Goal: Information Seeking & Learning: Learn about a topic

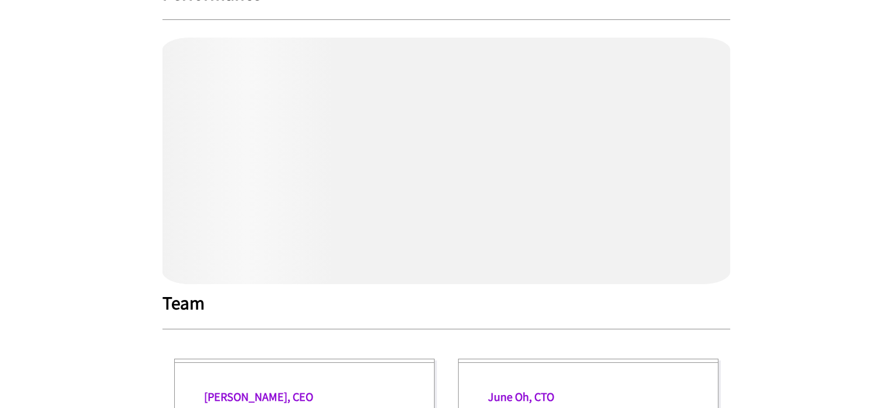
scroll to position [251, 0]
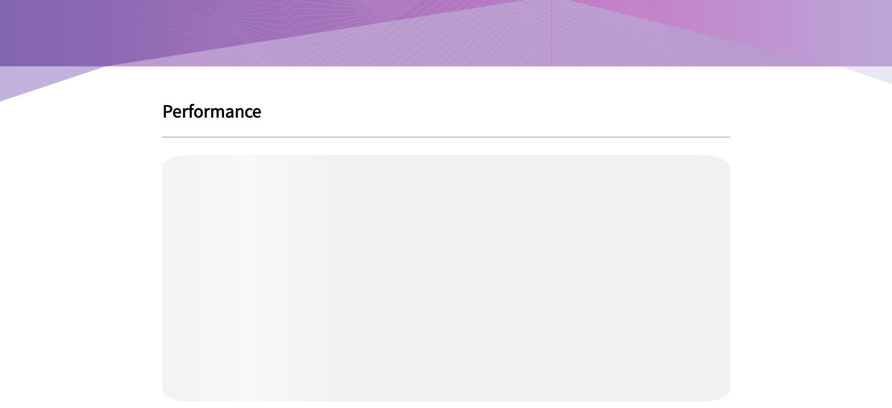
click at [436, 119] on div "Performance" at bounding box center [447, 251] width 568 height 300
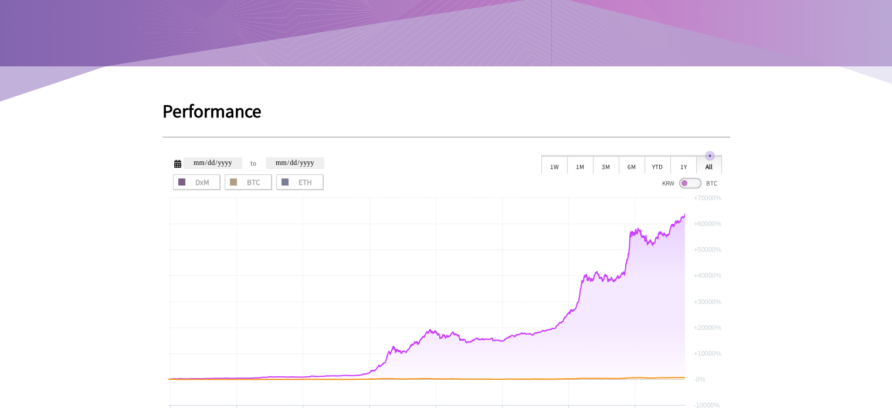
click at [550, 168] on div "1W" at bounding box center [554, 164] width 26 height 18
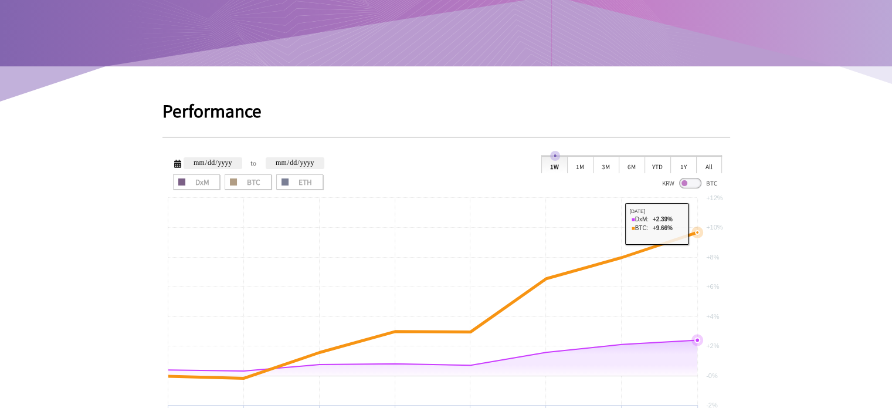
scroll to position [309, 0]
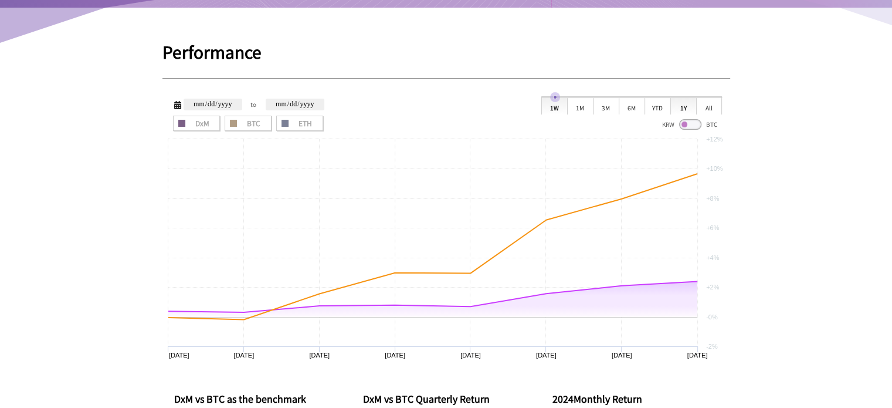
click at [686, 105] on div "1Y" at bounding box center [684, 106] width 26 height 18
type input "**********"
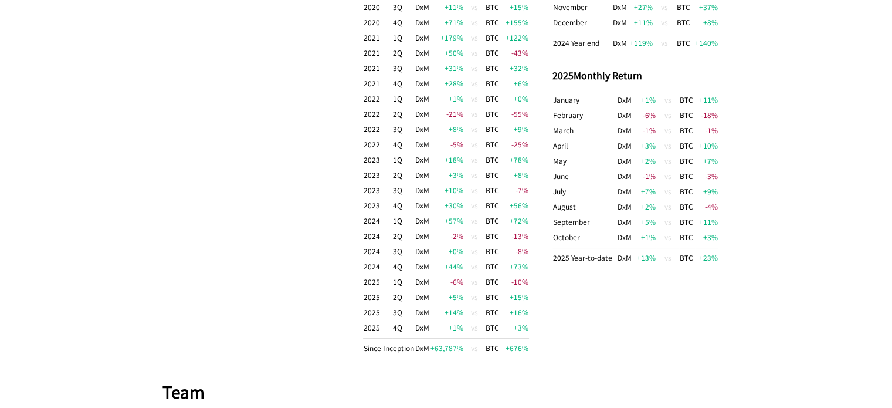
scroll to position [896, 0]
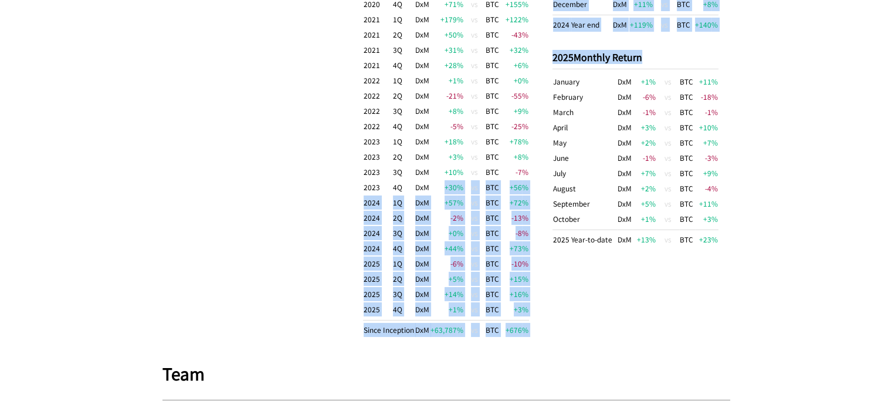
drag, startPoint x: 444, startPoint y: 181, endPoint x: 547, endPoint y: 307, distance: 163.0
click at [547, 307] on div "DxM vs BTC as the benchmark DxM BTC Return 63,787 % 676 % CAGR 129 % 30.1 % MDD…" at bounding box center [447, 71] width 568 height 580
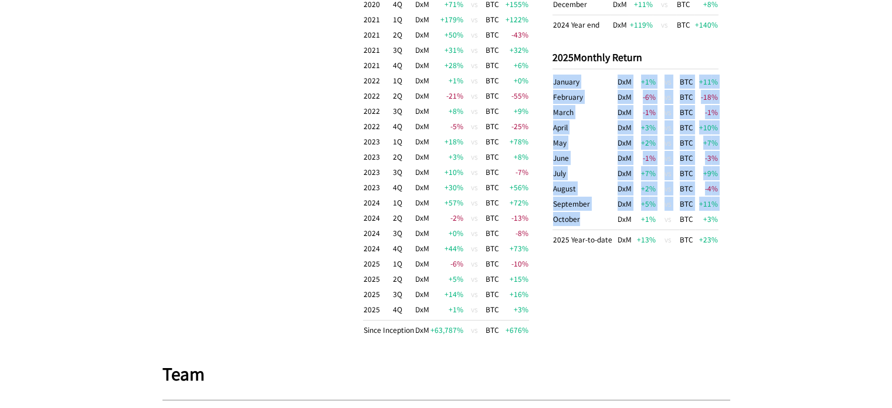
drag, startPoint x: 612, startPoint y: 218, endPoint x: 739, endPoint y: 220, distance: 126.7
drag, startPoint x: 720, startPoint y: 216, endPoint x: 605, endPoint y: 209, distance: 114.6
click at [612, 209] on div "DxM vs BTC as the benchmark DxM BTC Return 63,787 % 676 % CAGR 129 % 30.1 % MDD…" at bounding box center [447, 71] width 568 height 580
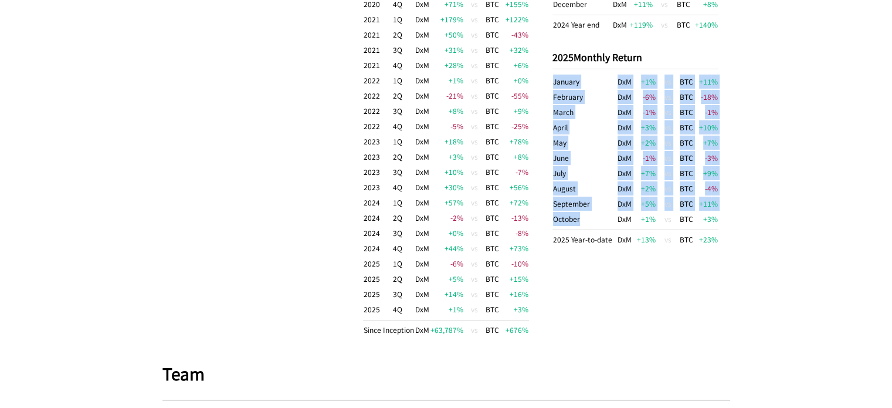
click at [605, 211] on td "October" at bounding box center [585, 220] width 65 height 19
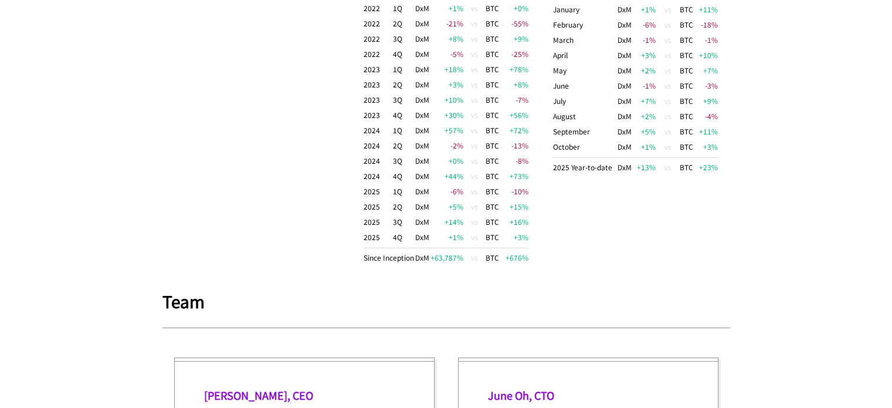
scroll to position [837, 0]
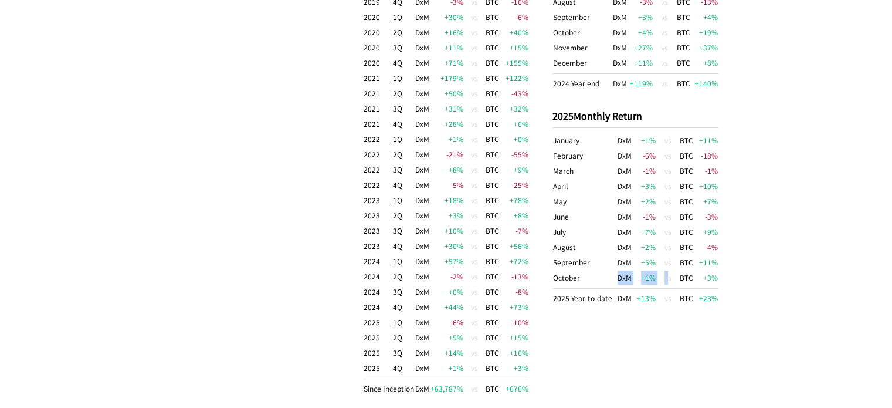
drag, startPoint x: 597, startPoint y: 280, endPoint x: 705, endPoint y: 273, distance: 108.7
click at [705, 273] on tr "October DxM +1 % vs BTC +3 %" at bounding box center [636, 279] width 166 height 19
click at [705, 273] on td "+3 %" at bounding box center [706, 279] width 23 height 19
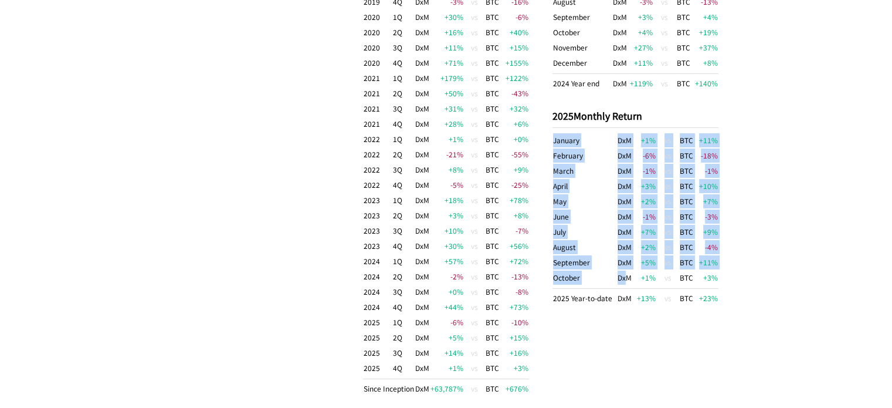
drag, startPoint x: 719, startPoint y: 274, endPoint x: 624, endPoint y: 273, distance: 95.6
click at [624, 273] on div "DxM vs BTC as the benchmark DxM BTC Return 63,787 % 676 % CAGR 129 % 30.1 % MDD…" at bounding box center [447, 130] width 568 height 580
click at [624, 273] on td "DxM" at bounding box center [625, 279] width 16 height 19
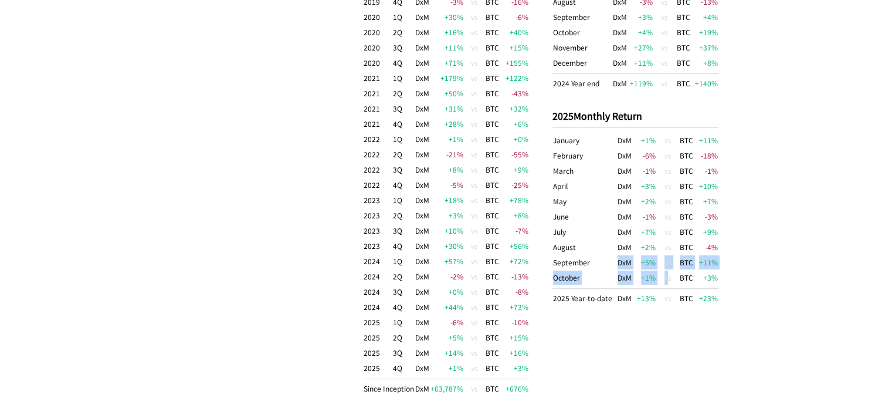
drag, startPoint x: 617, startPoint y: 255, endPoint x: 710, endPoint y: 275, distance: 95.3
click at [706, 274] on tbody "January DxM +1 % vs BTC +11 % February DxM -6 % vs BTC -18 % March DxM -1 % vs …" at bounding box center [636, 219] width 166 height 173
click at [710, 275] on td "+3 %" at bounding box center [706, 279] width 23 height 19
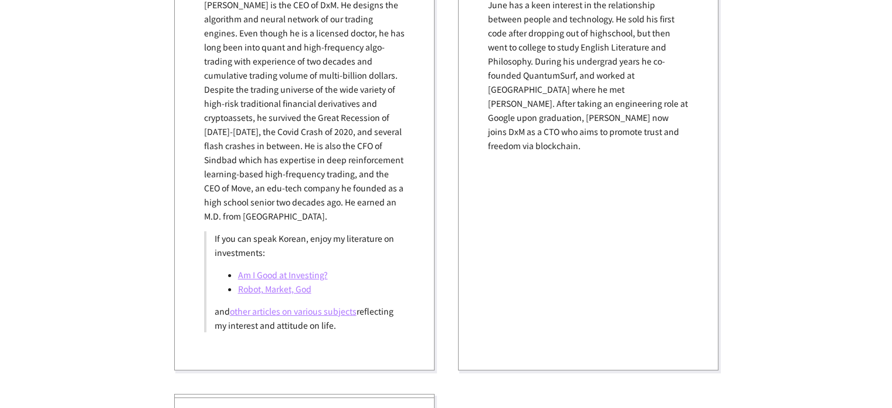
scroll to position [1482, 0]
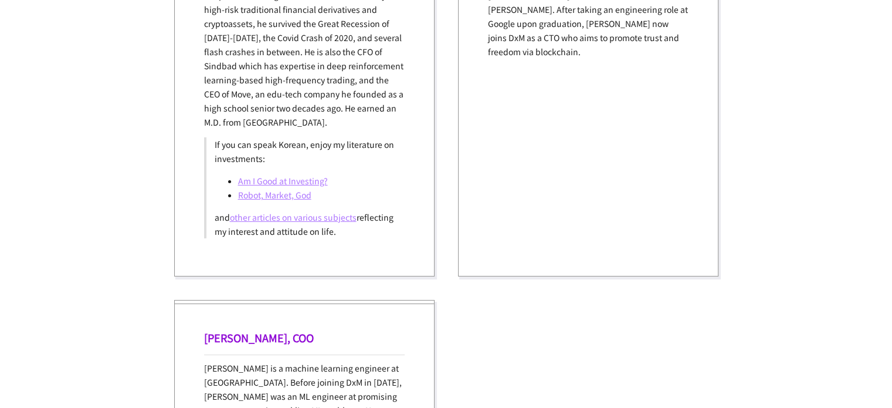
click at [285, 179] on link "Am I Good at Investing?" at bounding box center [283, 181] width 90 height 12
click at [277, 195] on link "Robot, Market, God" at bounding box center [274, 195] width 73 height 12
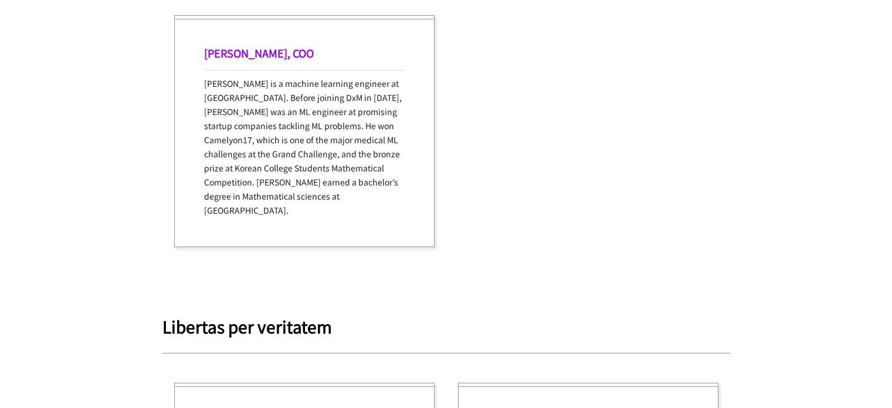
scroll to position [1776, 0]
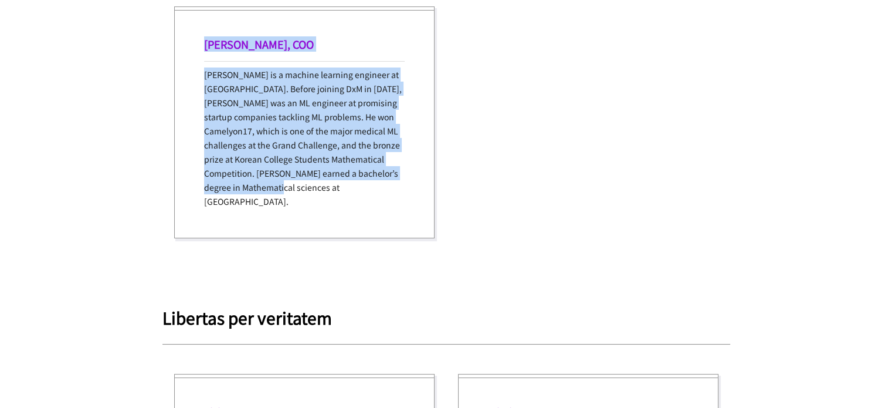
drag, startPoint x: 198, startPoint y: 32, endPoint x: 364, endPoint y: 198, distance: 234.4
click at [364, 198] on div "[PERSON_NAME], [PERSON_NAME] is a machine learning engineer at [GEOGRAPHIC_DATA…" at bounding box center [304, 122] width 260 height 232
click at [365, 198] on div "[PERSON_NAME], [PERSON_NAME] is a machine learning engineer at [GEOGRAPHIC_DATA…" at bounding box center [304, 122] width 260 height 232
drag, startPoint x: 374, startPoint y: 198, endPoint x: 210, endPoint y: 57, distance: 216.7
click at [215, 61] on div "[PERSON_NAME], [PERSON_NAME] is a machine learning engineer at [GEOGRAPHIC_DATA…" at bounding box center [304, 122] width 260 height 232
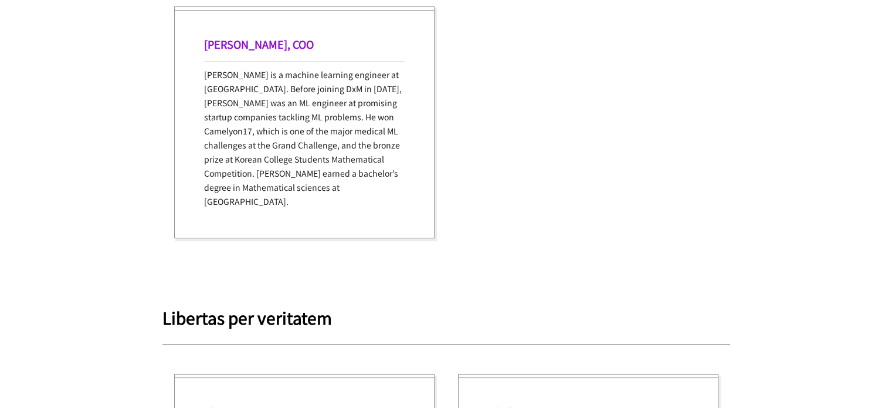
click at [210, 57] on div "[PERSON_NAME], [PERSON_NAME] is a machine learning engineer at [GEOGRAPHIC_DATA…" at bounding box center [304, 122] width 260 height 232
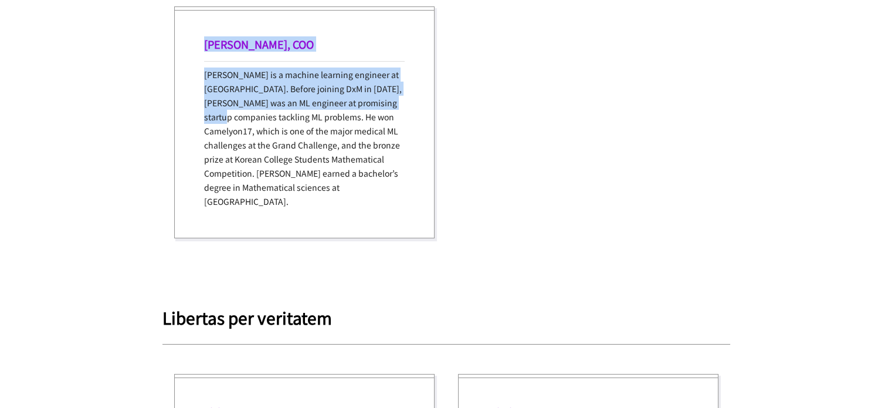
drag, startPoint x: 195, startPoint y: 36, endPoint x: 338, endPoint y: 169, distance: 195.1
click at [327, 163] on div "[PERSON_NAME], [PERSON_NAME] is a machine learning engineer at [GEOGRAPHIC_DATA…" at bounding box center [304, 122] width 260 height 232
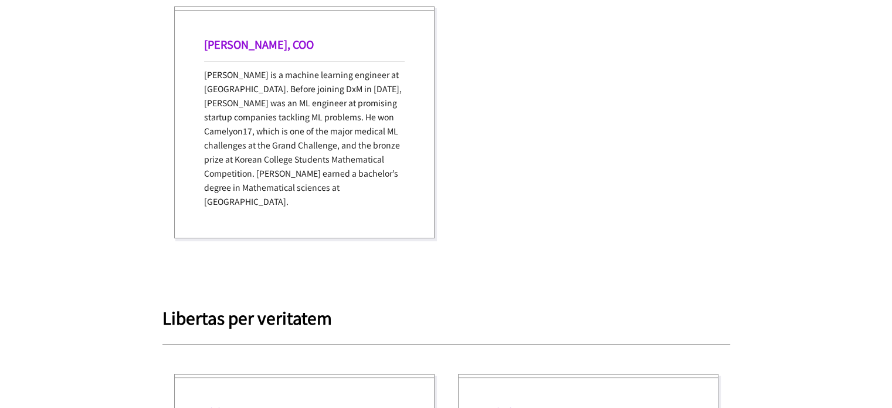
click at [361, 180] on p "[PERSON_NAME] is a machine learning engineer at [GEOGRAPHIC_DATA]. Before joini…" at bounding box center [304, 137] width 201 height 141
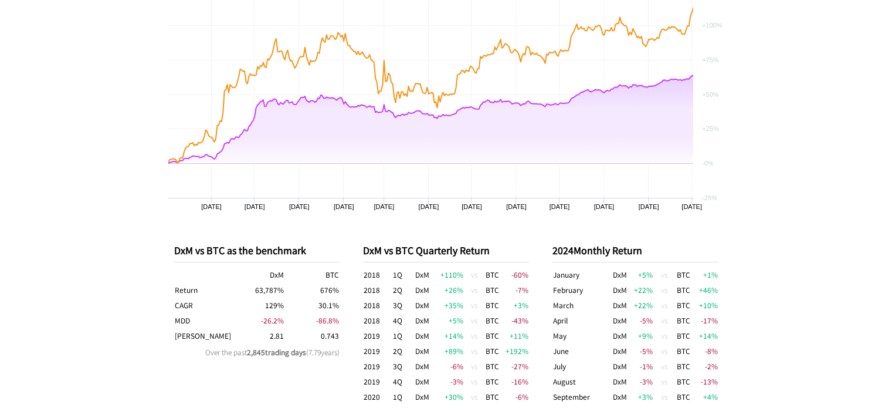
scroll to position [0, 0]
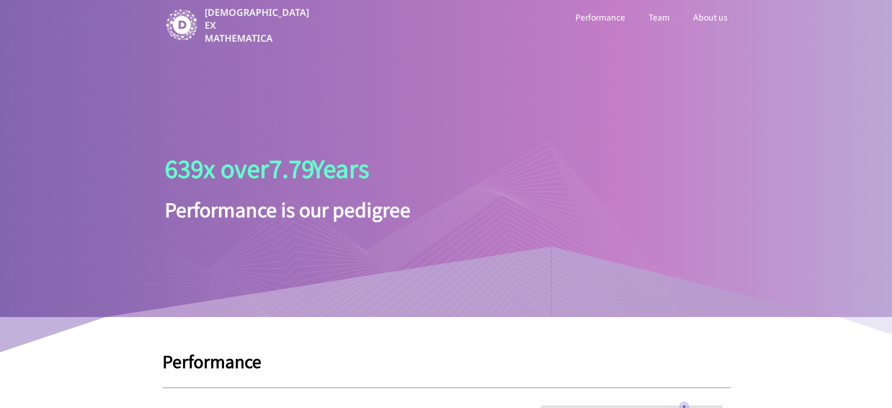
click at [666, 20] on link "Team" at bounding box center [659, 16] width 26 height 15
click at [718, 17] on link "About us" at bounding box center [710, 16] width 39 height 15
click at [226, 27] on p "[DEMOGRAPHIC_DATA] EX MATHEMATICA" at bounding box center [257, 25] width 107 height 39
click at [188, 17] on img at bounding box center [182, 25] width 34 height 34
click at [614, 11] on link "Performance" at bounding box center [600, 16] width 55 height 15
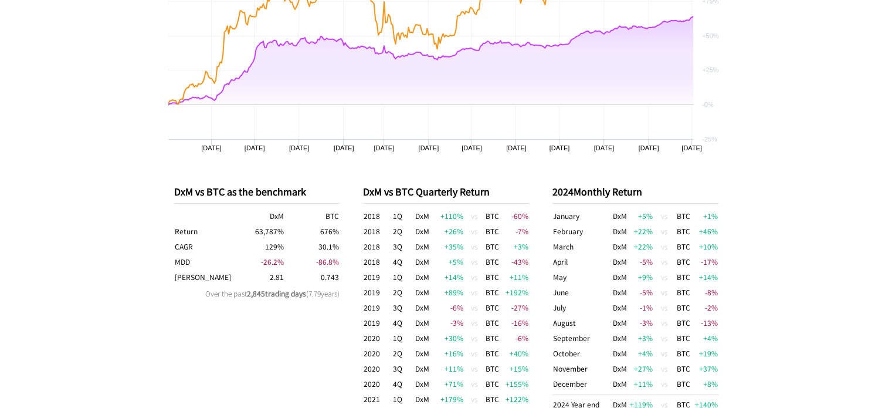
scroll to position [587, 0]
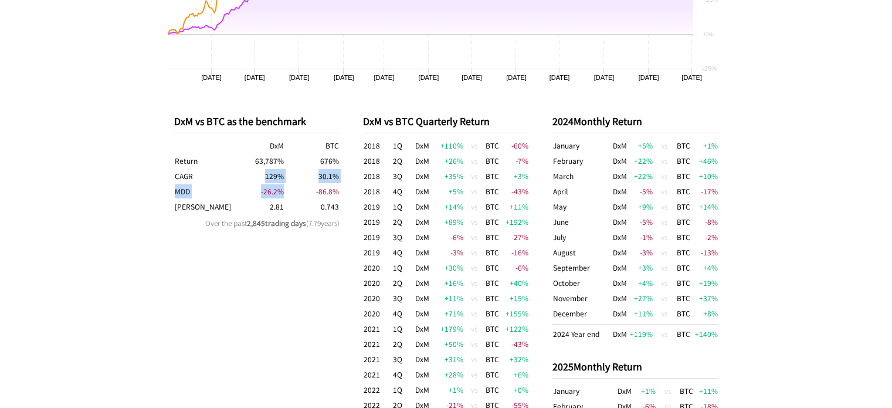
drag, startPoint x: 249, startPoint y: 180, endPoint x: 293, endPoint y: 197, distance: 47.2
click at [293, 197] on tbody "DxM BTC Return 63,787 % 676 % CAGR 129 % 30.1 % MDD -26.2 % -86.8 % [PERSON_NAM…" at bounding box center [257, 176] width 166 height 76
click at [293, 199] on td "0.743" at bounding box center [312, 206] width 55 height 15
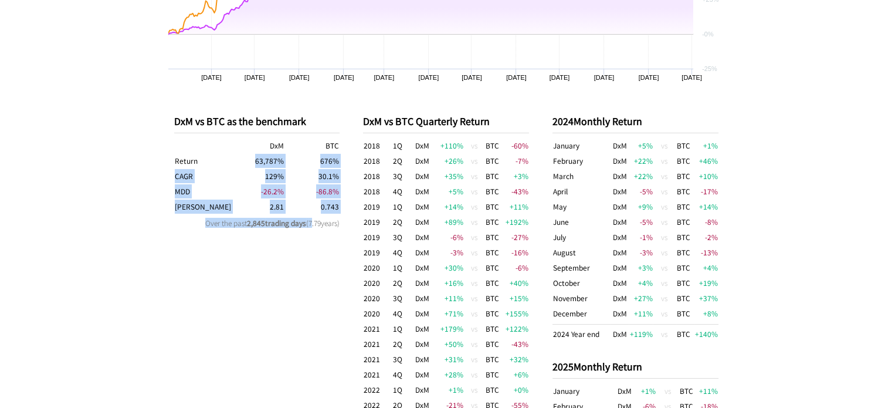
drag, startPoint x: 246, startPoint y: 158, endPoint x: 310, endPoint y: 225, distance: 92.1
click at [310, 225] on div "DxM vs BTC as the benchmark DxM BTC Return 63,787 % 676 % CAGR 129 % 30.1 % MDD…" at bounding box center [257, 380] width 166 height 568
click at [310, 225] on p "Over the past 2,845 trading days ( 7.79 years)" at bounding box center [257, 223] width 166 height 10
drag, startPoint x: 241, startPoint y: 147, endPoint x: 312, endPoint y: 242, distance: 119.1
click at [312, 242] on div "DxM vs BTC as the benchmark DxM BTC Return 63,787 % 676 % CAGR 129 % 30.1 % MDD…" at bounding box center [257, 380] width 166 height 568
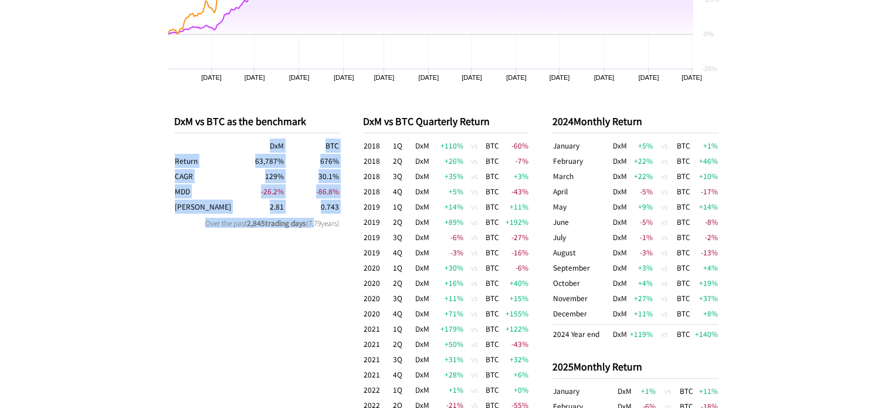
click at [312, 242] on div "DxM vs BTC as the benchmark DxM BTC Return 63,787 % 676 % CAGR 129 % 30.1 % MDD…" at bounding box center [257, 380] width 166 height 568
